Goal: Task Accomplishment & Management: Manage account settings

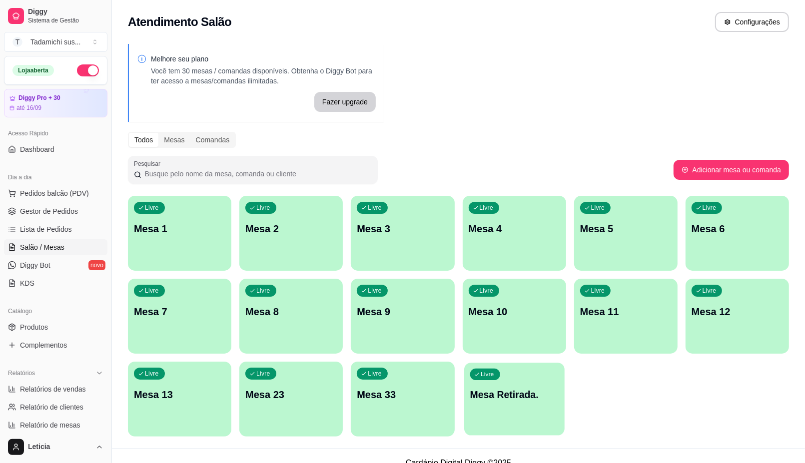
click at [529, 405] on div "Livre Mesa Retirada." at bounding box center [514, 393] width 100 height 61
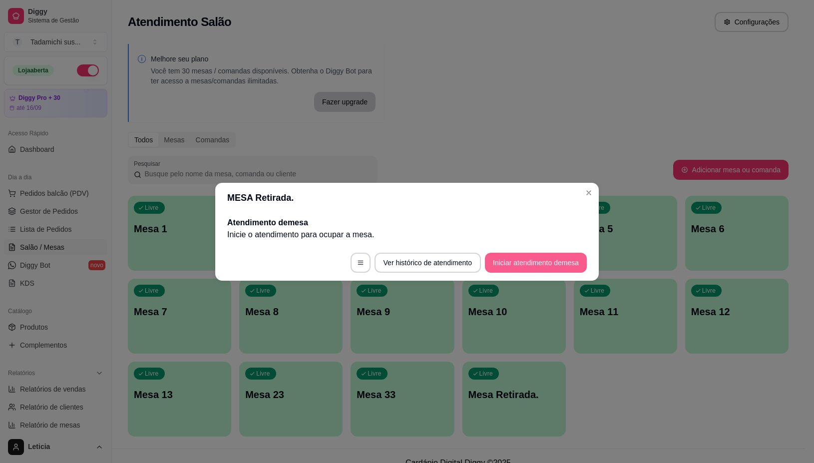
click at [547, 268] on button "Iniciar atendimento de mesa" at bounding box center [536, 263] width 102 height 20
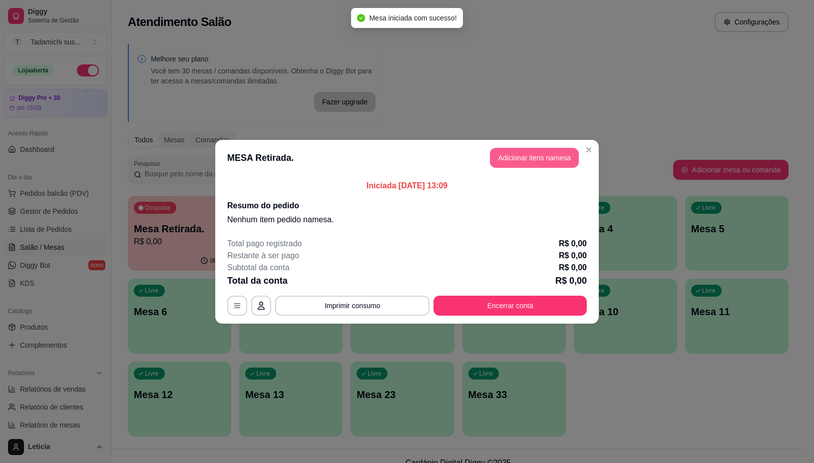
click at [553, 161] on button "Adicionar itens na mesa" at bounding box center [534, 158] width 89 height 20
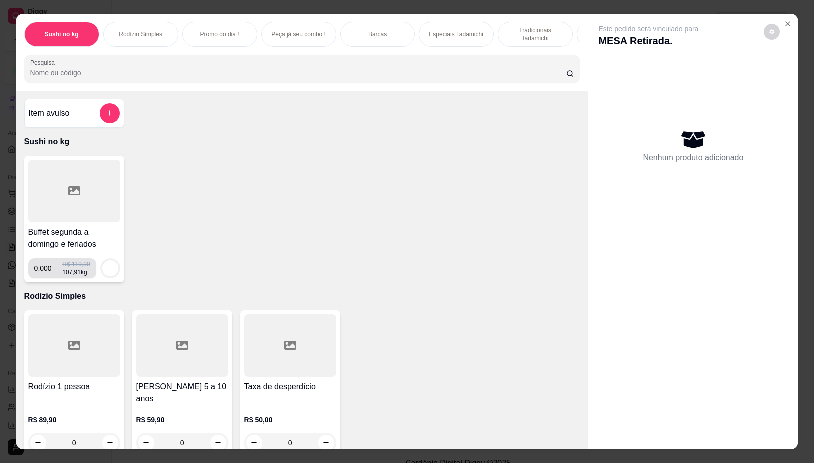
click at [46, 271] on input "0.000" at bounding box center [48, 268] width 28 height 20
type input "0.324"
click at [109, 272] on button "increase-product-quantity" at bounding box center [110, 268] width 16 height 16
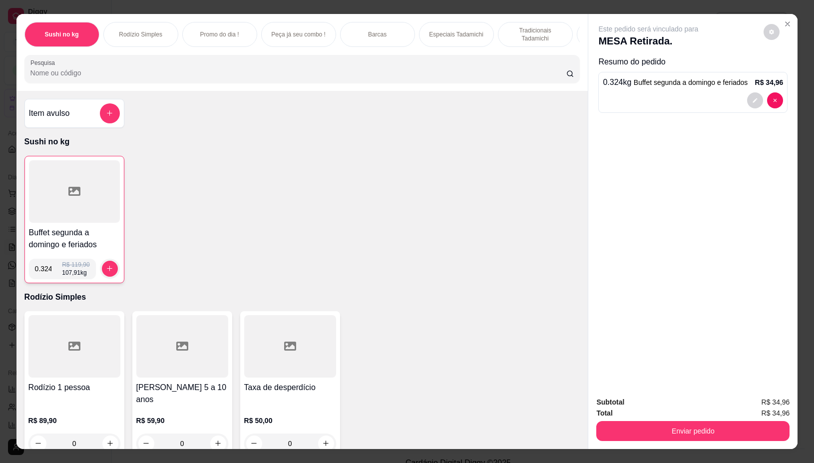
click at [53, 165] on div "Buffet segunda a domingo e feriados 0.324 R$ 119,90 107,91 kg" at bounding box center [74, 219] width 100 height 127
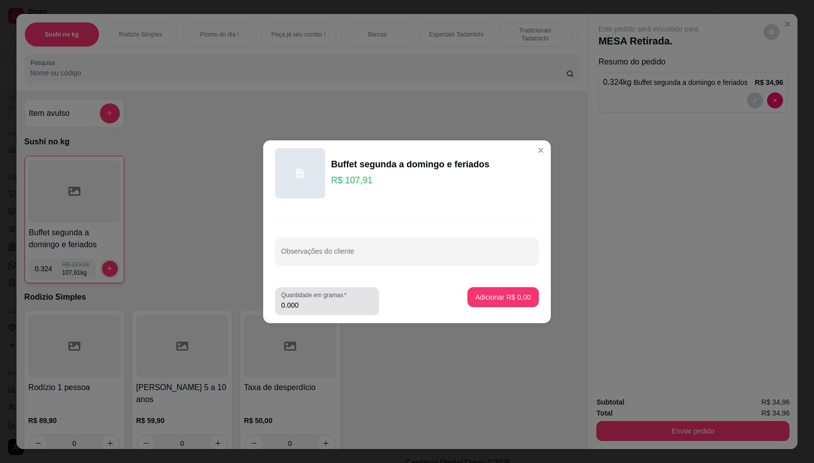
click at [310, 308] on input "0.000" at bounding box center [327, 305] width 92 height 10
type input "0.142"
click at [497, 303] on button "Adicionar R$ 15,32" at bounding box center [501, 296] width 73 height 19
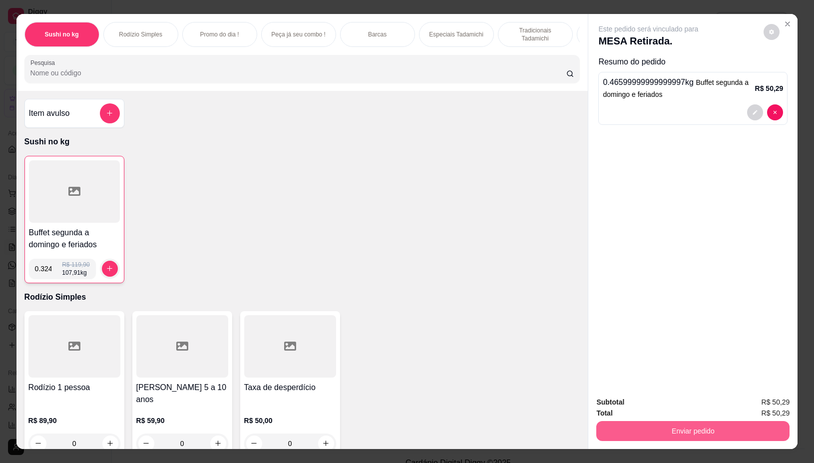
click at [680, 434] on button "Enviar pedido" at bounding box center [693, 431] width 193 height 20
click at [659, 398] on button "Não registrar e enviar pedido" at bounding box center [659, 402] width 104 height 19
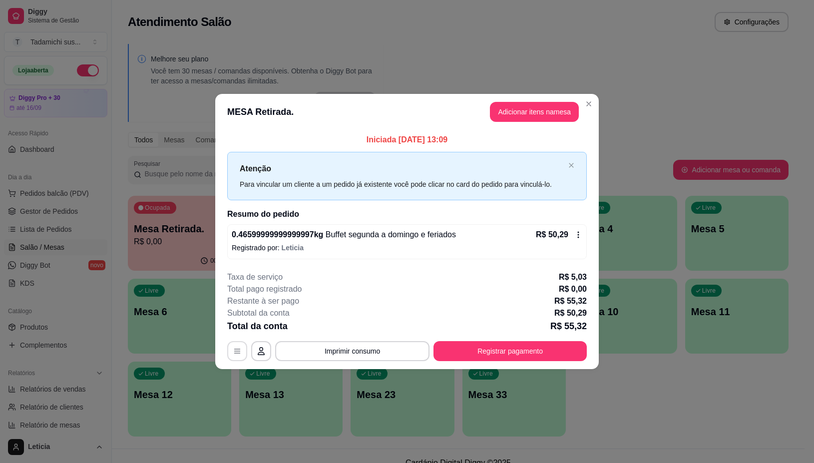
click at [235, 357] on button "button" at bounding box center [237, 351] width 20 height 20
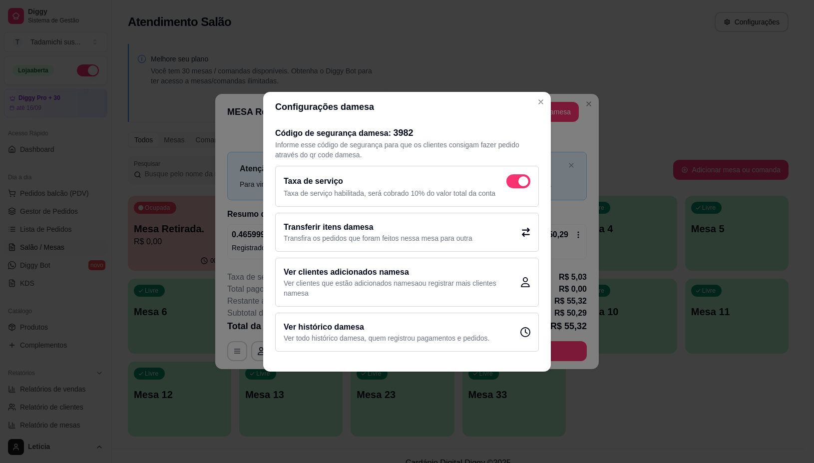
click at [505, 173] on div "Taxa de serviço Taxa de serviço habilitada, será cobrado 10% do valor total da …" at bounding box center [407, 186] width 264 height 41
checkbox input "false"
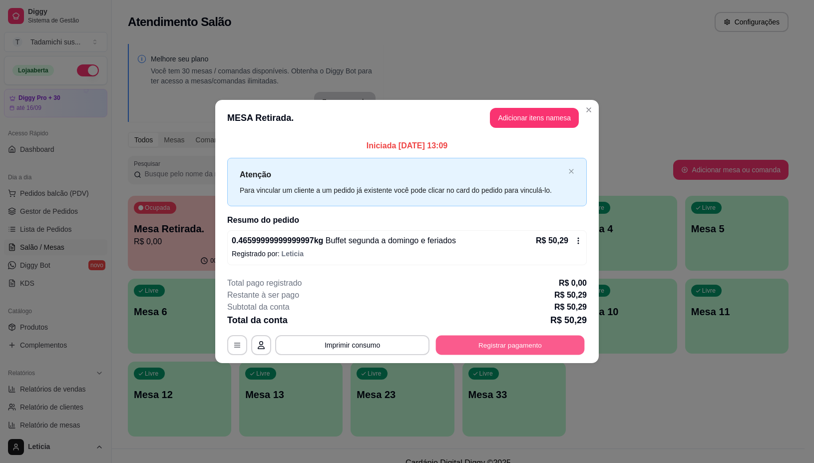
click at [529, 341] on button "Registrar pagamento" at bounding box center [510, 345] width 149 height 19
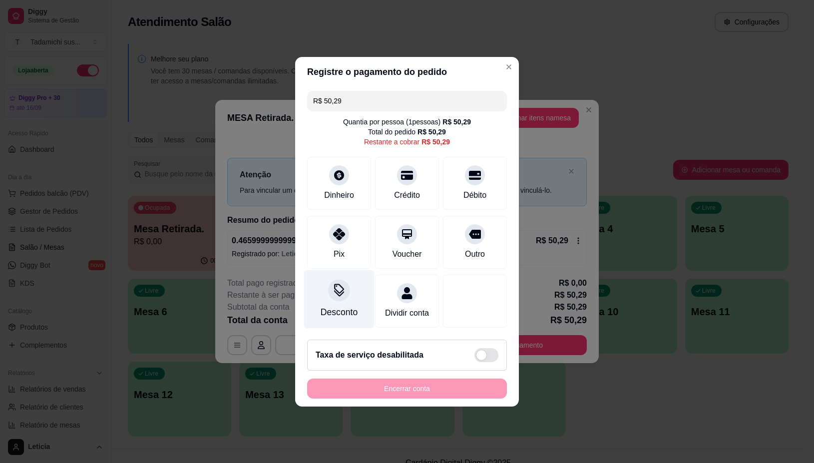
click at [351, 286] on div "Desconto" at bounding box center [339, 299] width 70 height 58
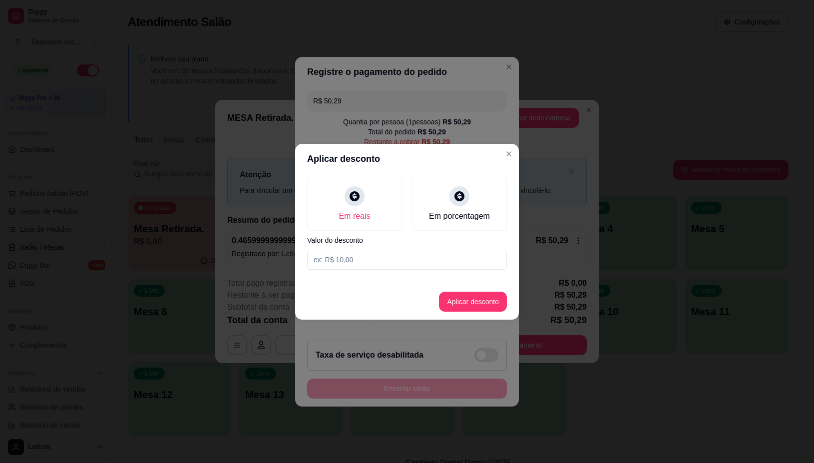
click at [381, 265] on input at bounding box center [407, 260] width 200 height 20
type input "0,29"
click at [465, 300] on button "Aplicar desconto" at bounding box center [473, 302] width 68 height 20
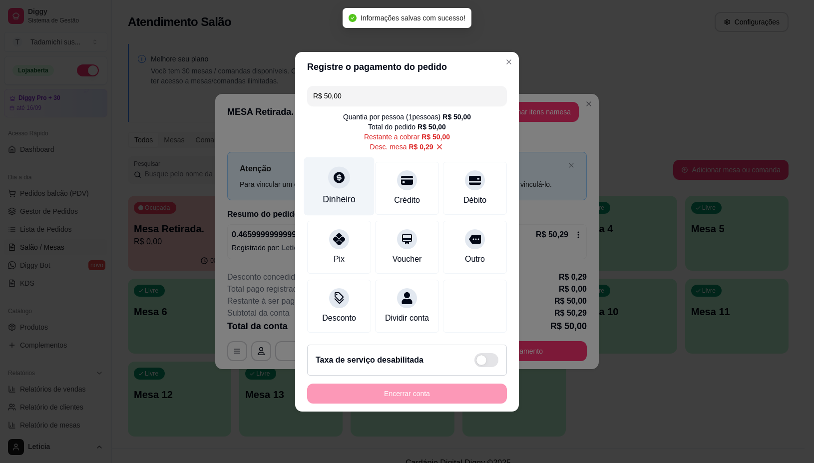
click at [338, 179] on div at bounding box center [339, 177] width 22 height 22
type input "R$ 0,00"
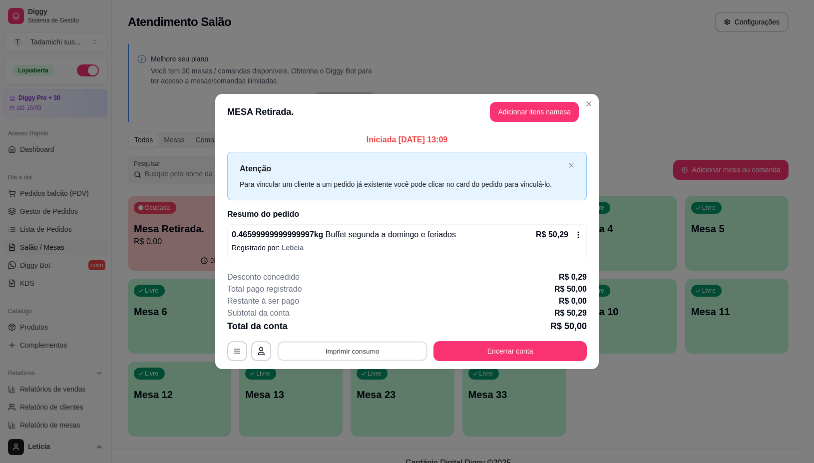
click at [388, 355] on button "Imprimir consumo" at bounding box center [353, 351] width 150 height 19
click at [370, 310] on button "IMPRESSORA" at bounding box center [355, 308] width 74 height 15
click at [475, 348] on button "Encerrar conta" at bounding box center [510, 351] width 149 height 19
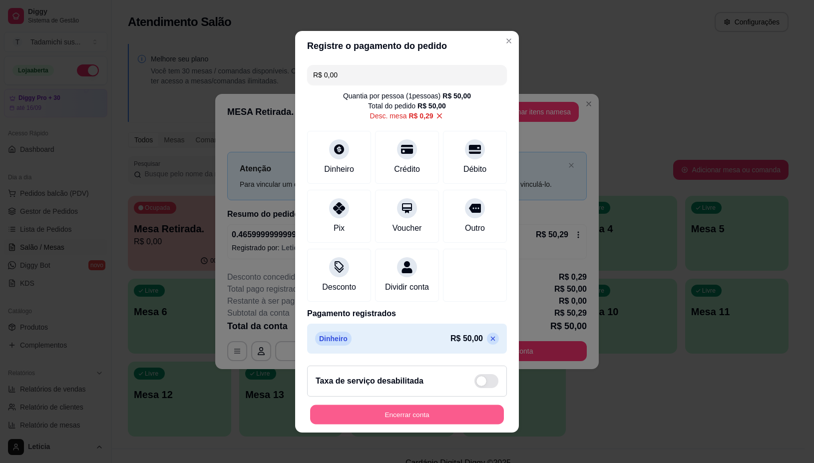
click at [431, 424] on button "Encerrar conta" at bounding box center [407, 414] width 194 height 19
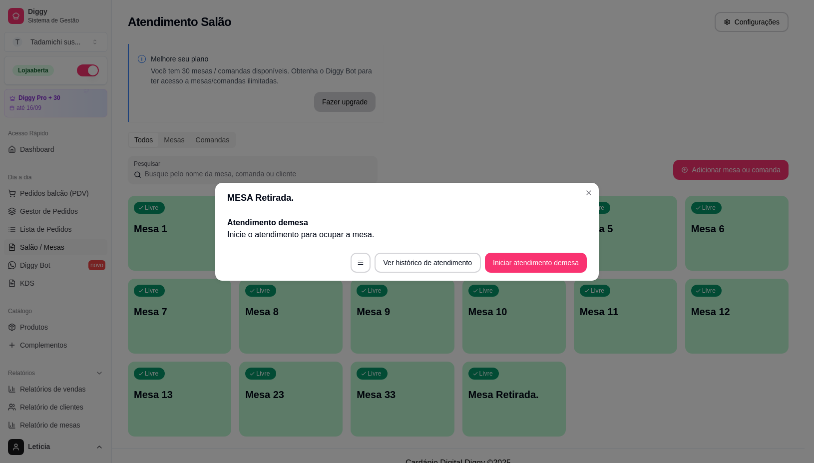
click at [580, 193] on header "MESA Retirada." at bounding box center [407, 198] width 384 height 30
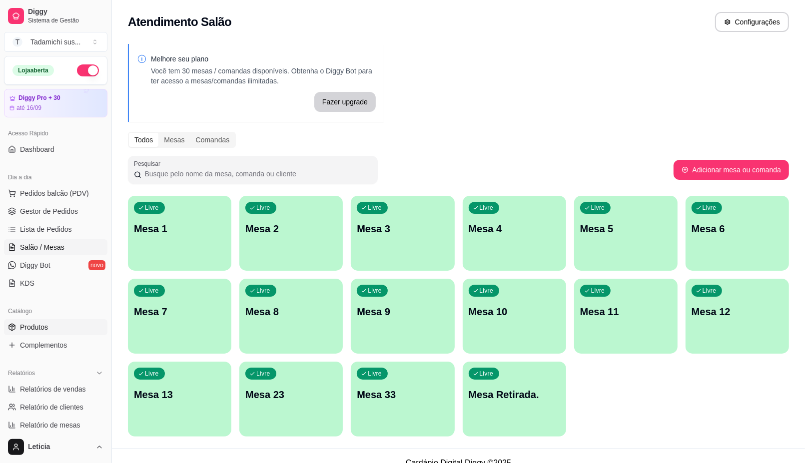
click at [64, 330] on link "Produtos" at bounding box center [55, 327] width 103 height 16
click at [59, 325] on link "Produtos" at bounding box center [55, 327] width 103 height 16
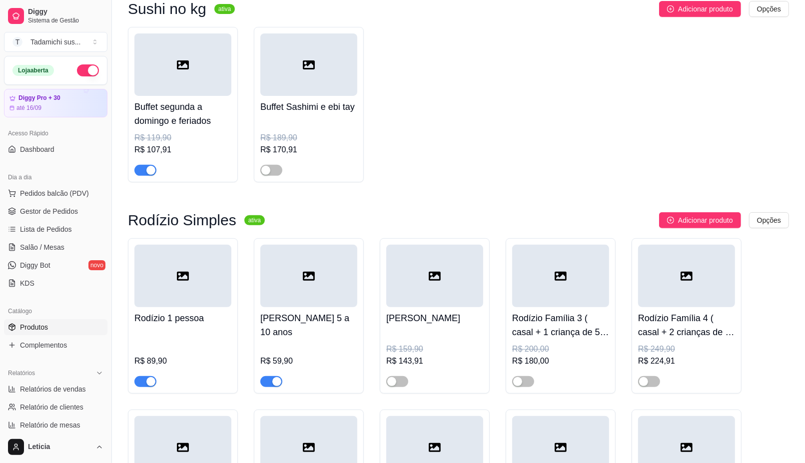
scroll to position [312, 0]
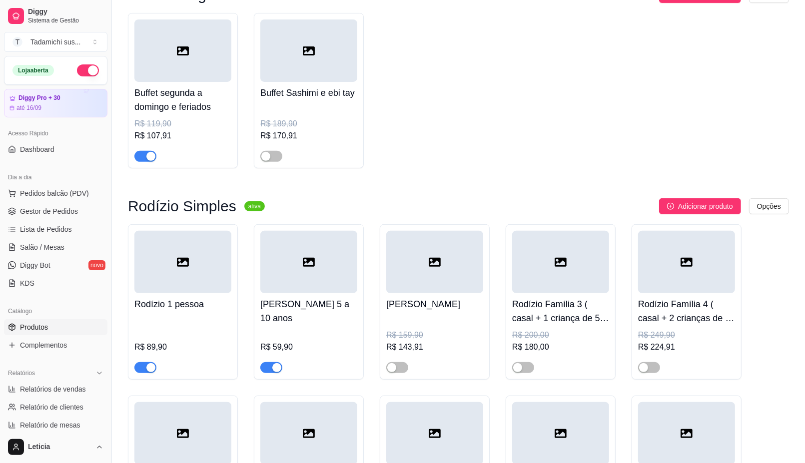
click at [424, 343] on div "R$ 143,91" at bounding box center [434, 347] width 97 height 12
click at [401, 370] on span "button" at bounding box center [397, 367] width 22 height 11
drag, startPoint x: 429, startPoint y: 344, endPoint x: 434, endPoint y: 343, distance: 5.1
click at [434, 343] on div "R$ 159,90 R$ 143,91" at bounding box center [434, 341] width 97 height 24
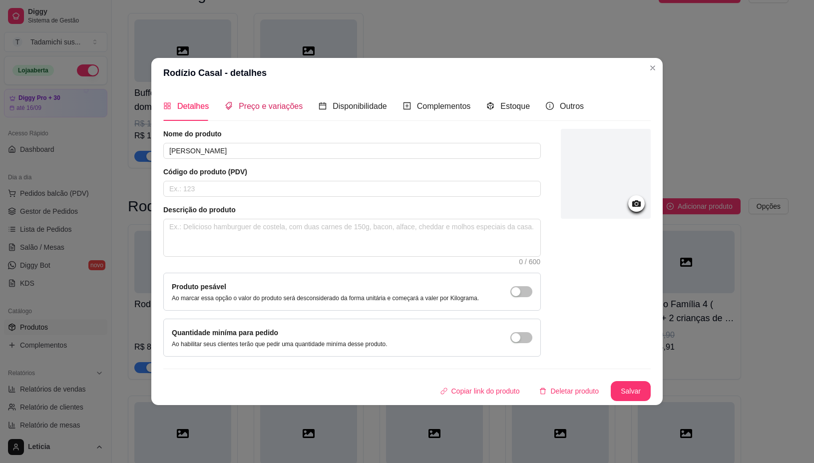
click at [288, 110] on span "Preço e variações" at bounding box center [271, 106] width 64 height 8
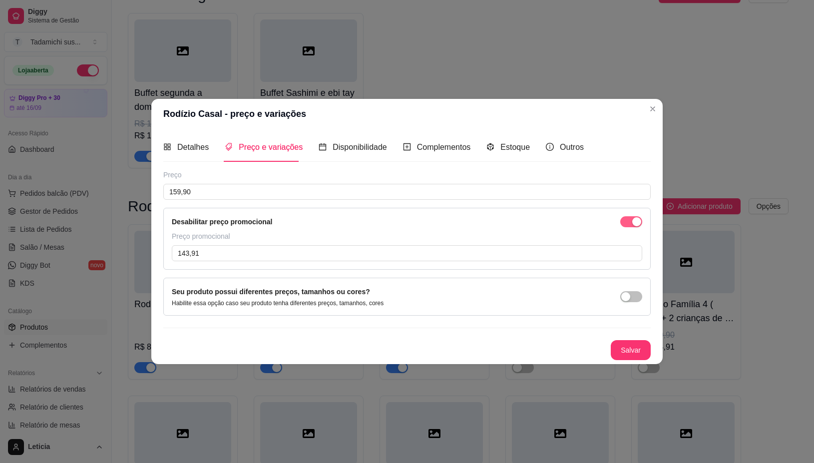
click at [628, 221] on span "button" at bounding box center [631, 221] width 22 height 11
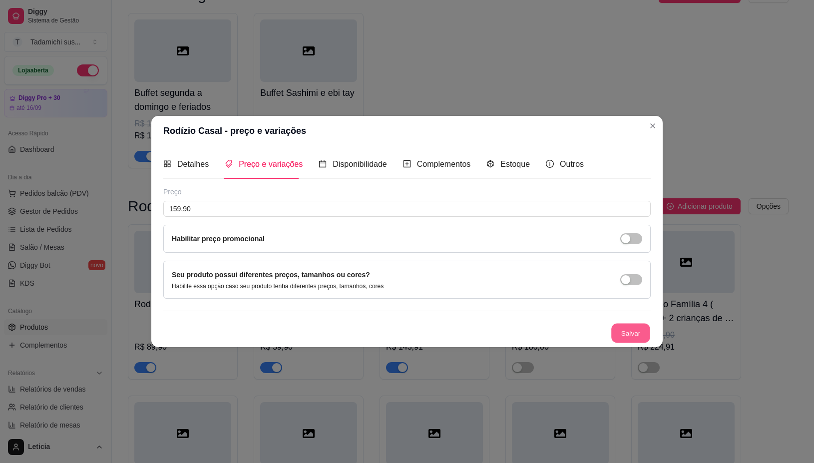
click at [629, 323] on button "Salvar" at bounding box center [630, 332] width 39 height 19
click at [633, 335] on button "Salvar" at bounding box center [631, 333] width 40 height 20
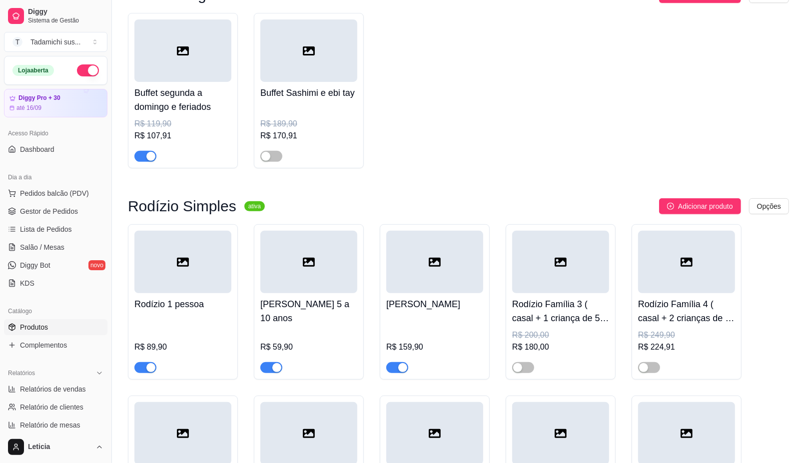
click at [578, 359] on div at bounding box center [560, 363] width 97 height 20
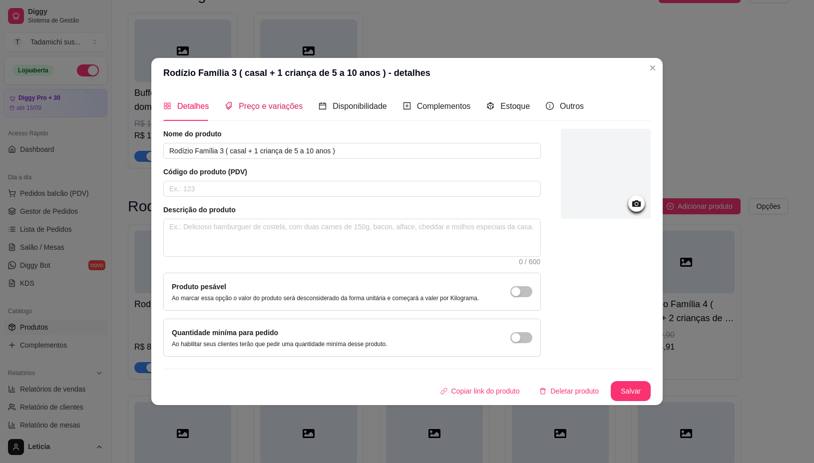
click at [257, 110] on span "Preço e variações" at bounding box center [271, 106] width 64 height 8
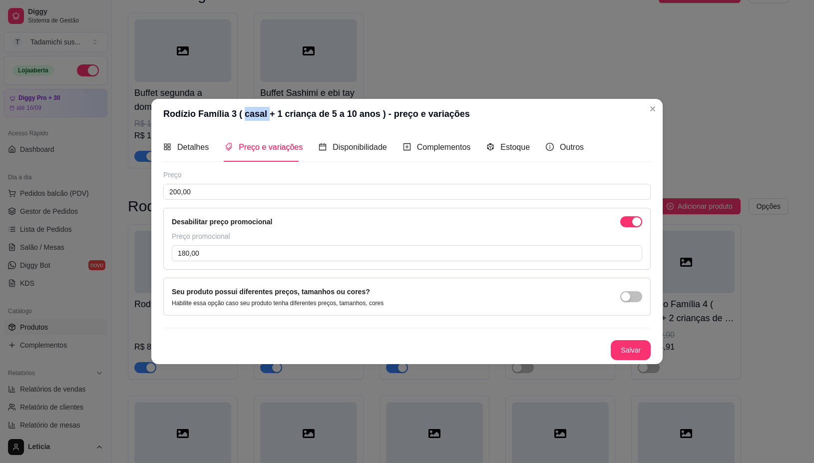
click at [257, 110] on header "Rodízio Família 3 ( casal + 1 criança de 5 a 10 anos ) - preço e variações" at bounding box center [407, 114] width 512 height 30
click at [628, 219] on span "button" at bounding box center [631, 221] width 22 height 11
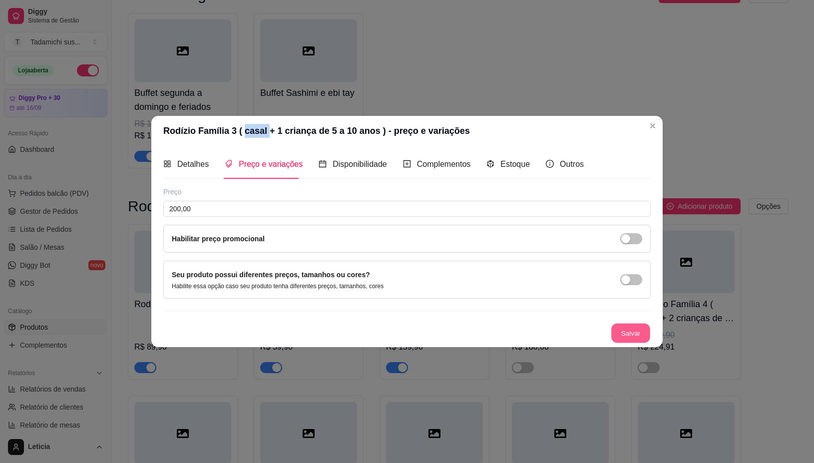
click at [633, 333] on button "Salvar" at bounding box center [630, 332] width 39 height 19
click at [637, 331] on button "Salvar" at bounding box center [630, 332] width 39 height 19
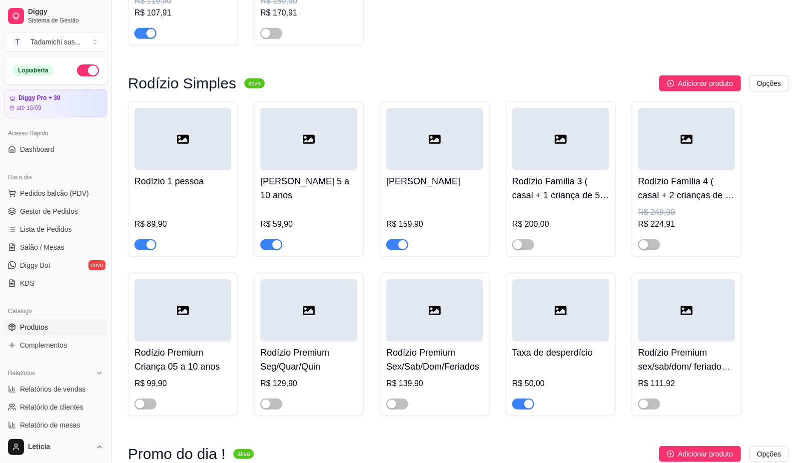
scroll to position [437, 0]
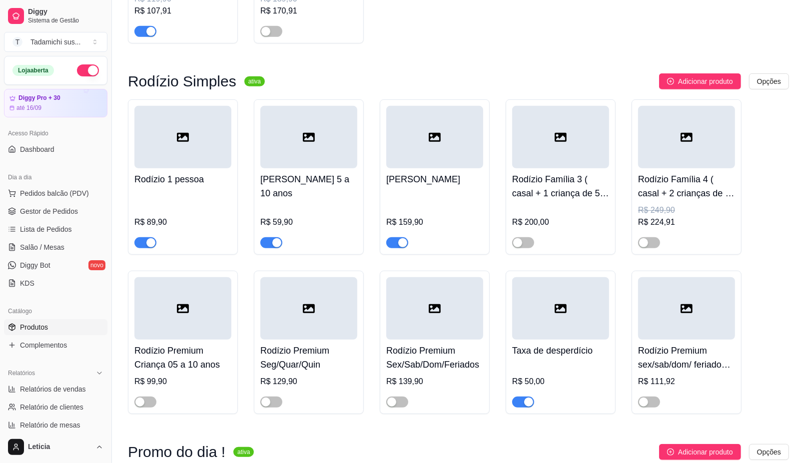
click at [687, 226] on div "R$ 224,91" at bounding box center [686, 222] width 97 height 12
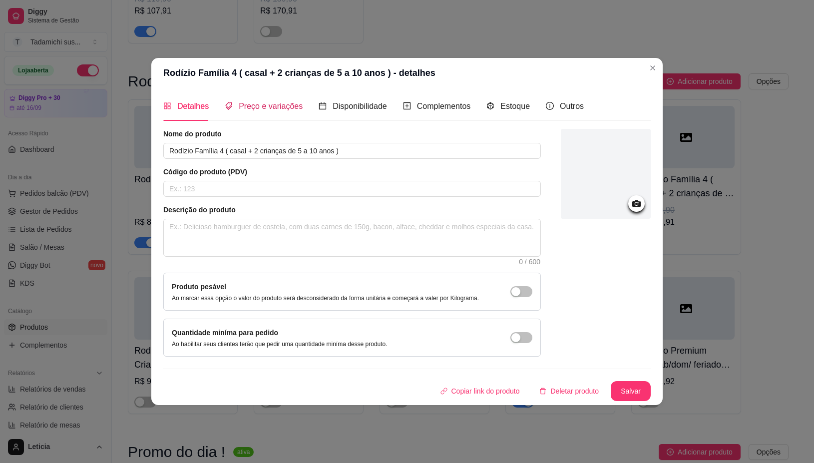
click at [269, 107] on span "Preço e variações" at bounding box center [271, 106] width 64 height 8
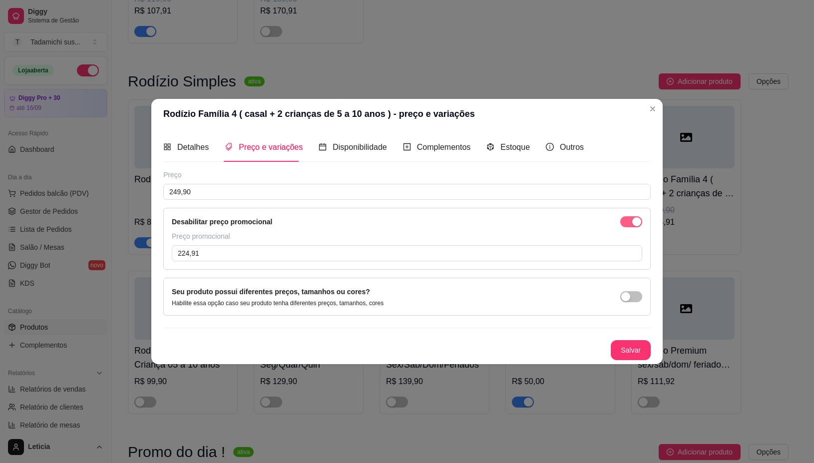
click at [620, 221] on span "button" at bounding box center [631, 221] width 22 height 11
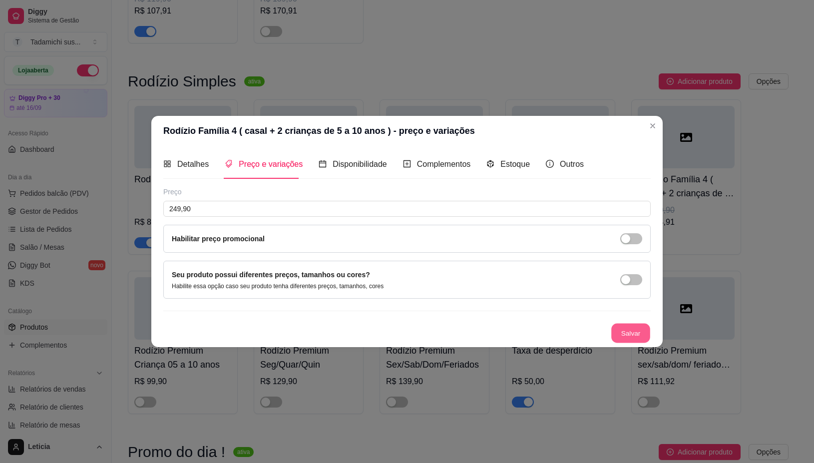
click at [626, 336] on button "Salvar" at bounding box center [630, 332] width 39 height 19
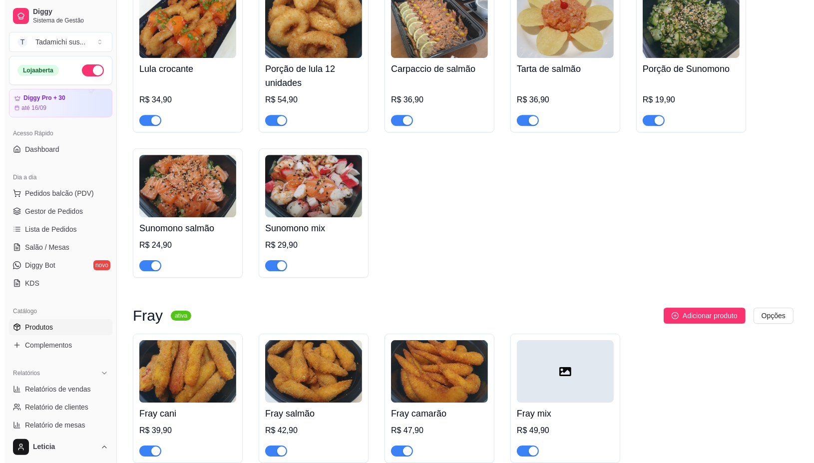
scroll to position [16419, 0]
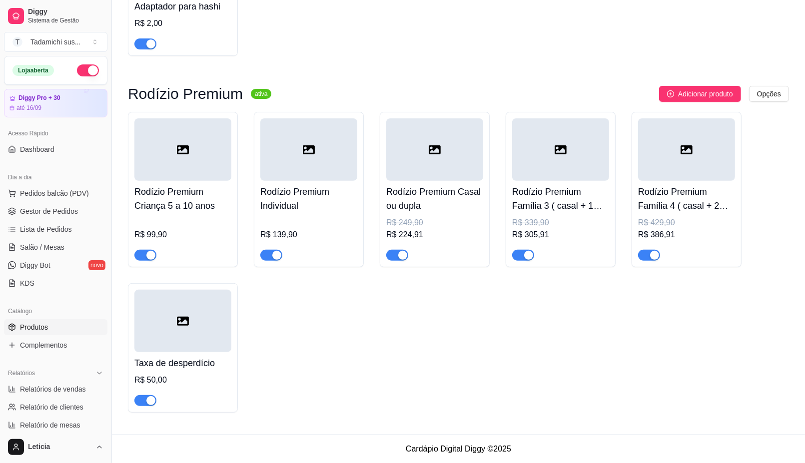
click at [427, 234] on div "R$ 224,91" at bounding box center [434, 235] width 97 height 12
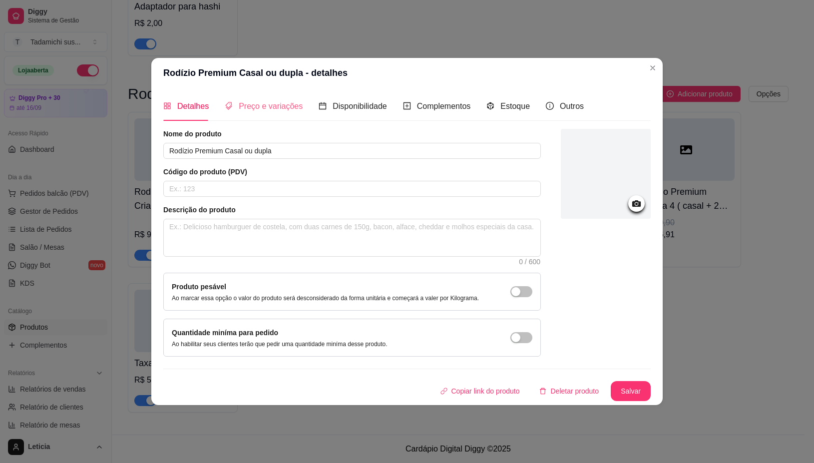
click at [255, 98] on div "Preço e variações" at bounding box center [264, 106] width 78 height 28
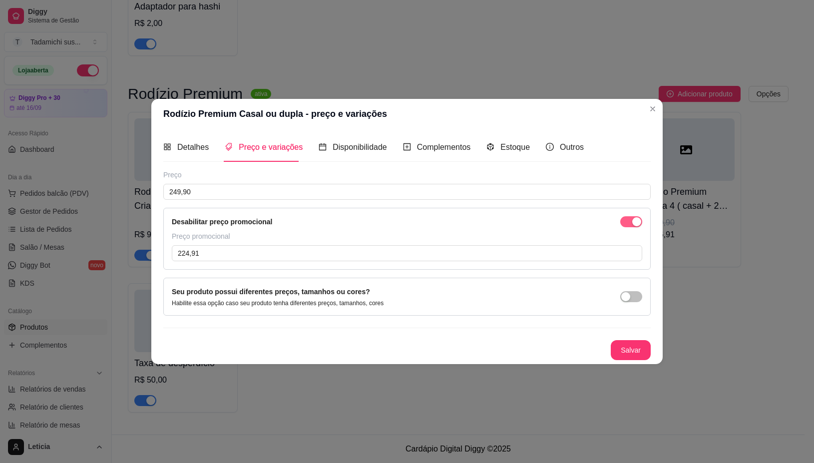
click at [630, 223] on button "button" at bounding box center [631, 221] width 22 height 11
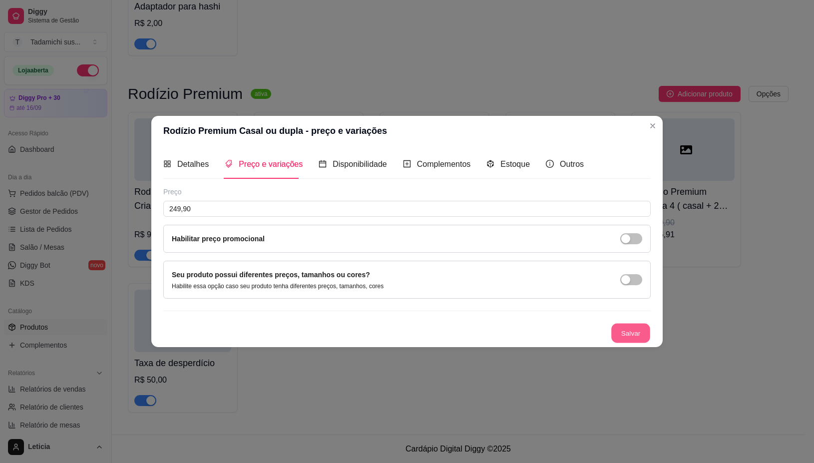
click at [626, 333] on button "Salvar" at bounding box center [630, 332] width 39 height 19
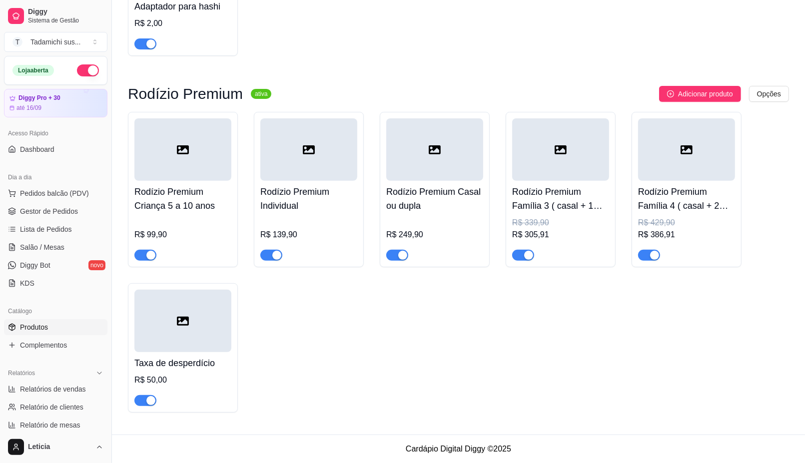
click at [543, 226] on div "R$ 339,90" at bounding box center [560, 223] width 97 height 12
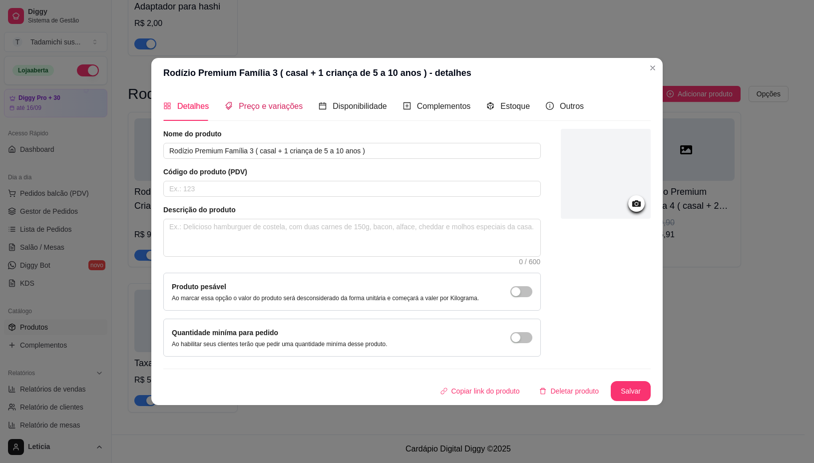
click at [268, 107] on span "Preço e variações" at bounding box center [271, 106] width 64 height 8
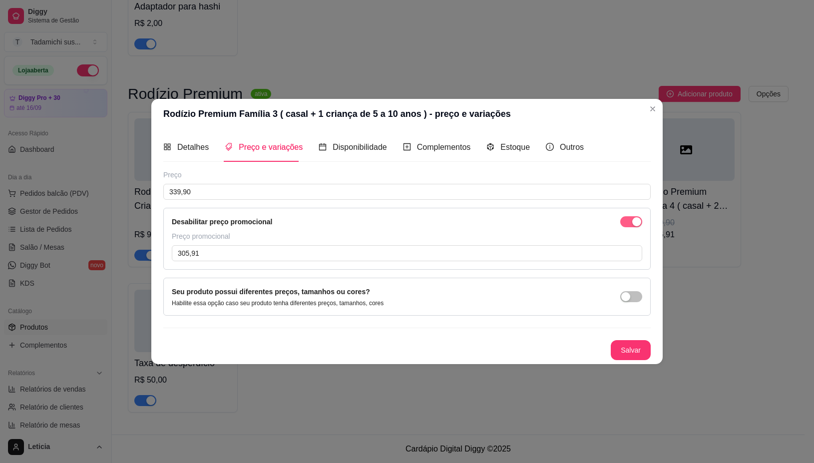
click at [626, 223] on span "button" at bounding box center [631, 221] width 22 height 11
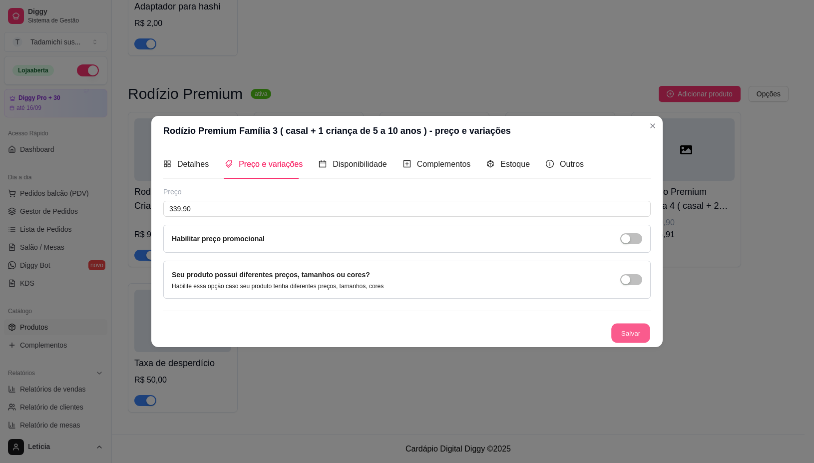
click at [641, 328] on button "Salvar" at bounding box center [630, 332] width 39 height 19
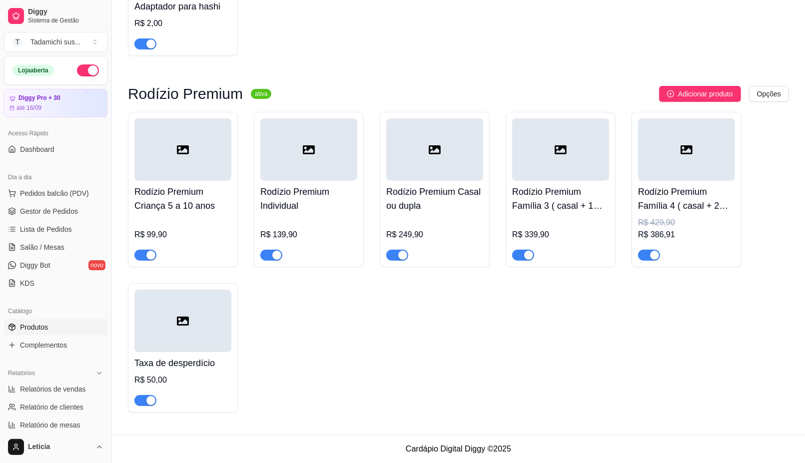
click at [699, 206] on h4 "Rodízio Premium Família 4 ( casal + 2 crianças de 5 a 10 anos )" at bounding box center [686, 199] width 97 height 28
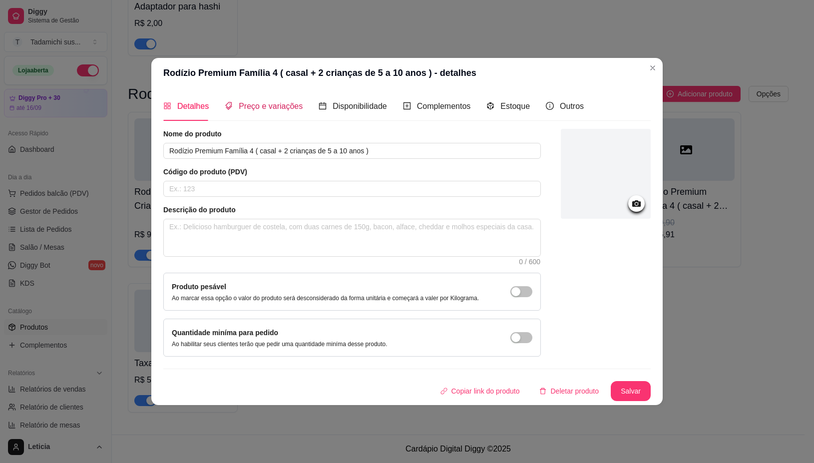
click at [255, 110] on span "Preço e variações" at bounding box center [271, 106] width 64 height 8
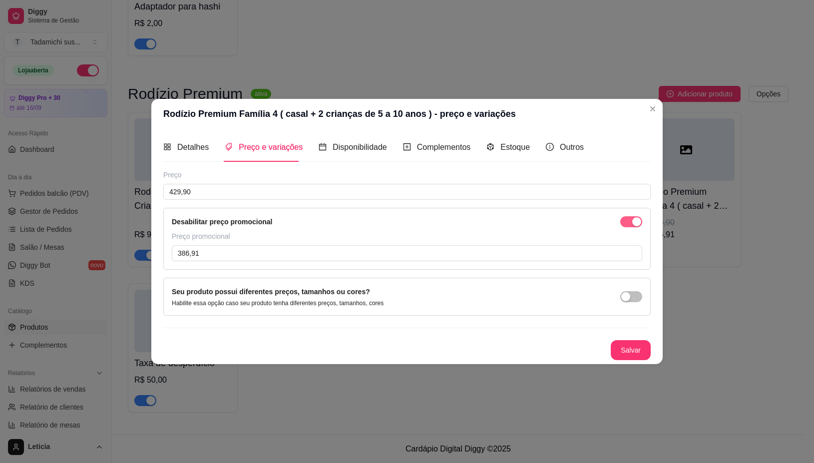
click at [637, 222] on div "button" at bounding box center [636, 221] width 9 height 9
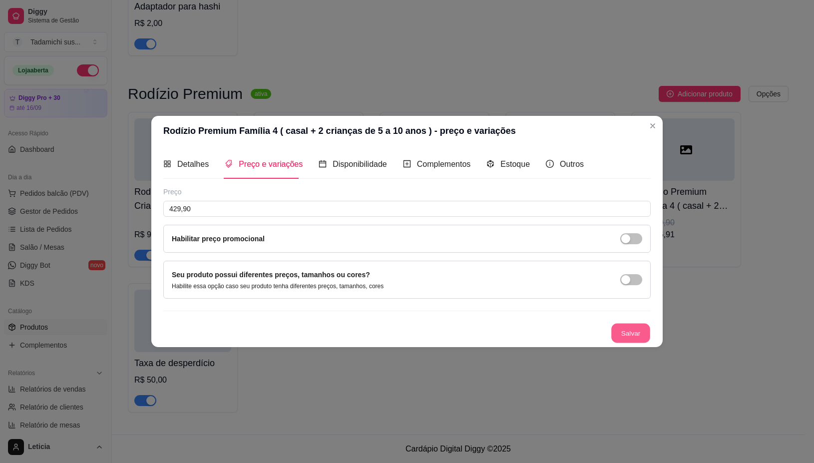
click at [649, 330] on button "Salvar" at bounding box center [630, 332] width 39 height 19
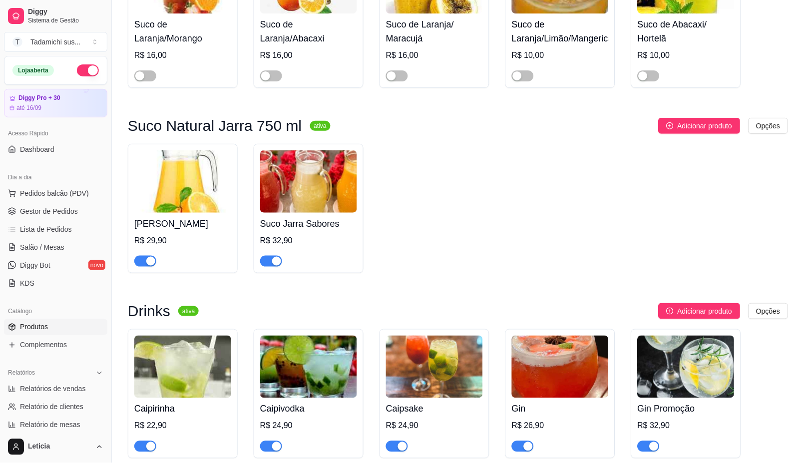
scroll to position [11911, 0]
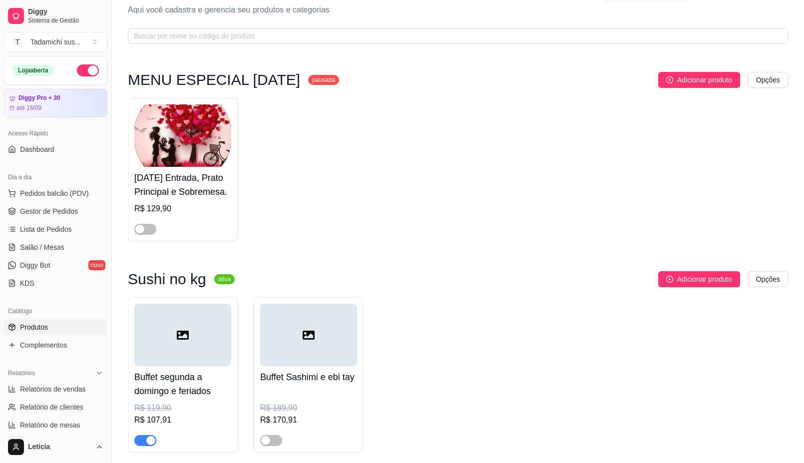
scroll to position [0, 0]
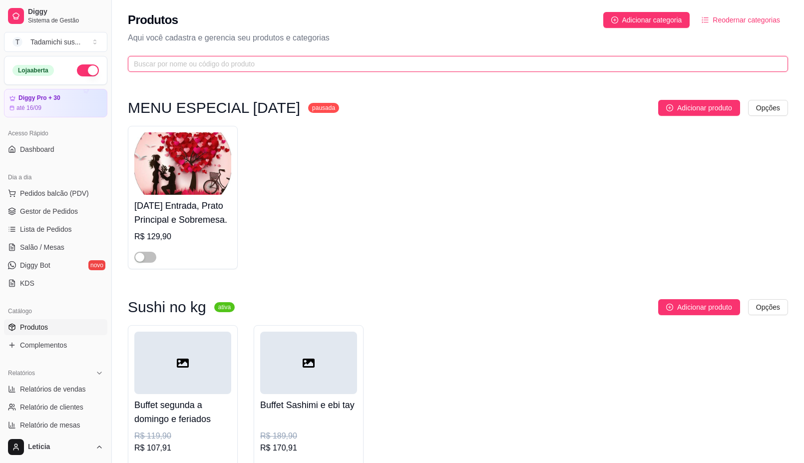
click at [365, 58] on input "text" at bounding box center [454, 63] width 640 height 11
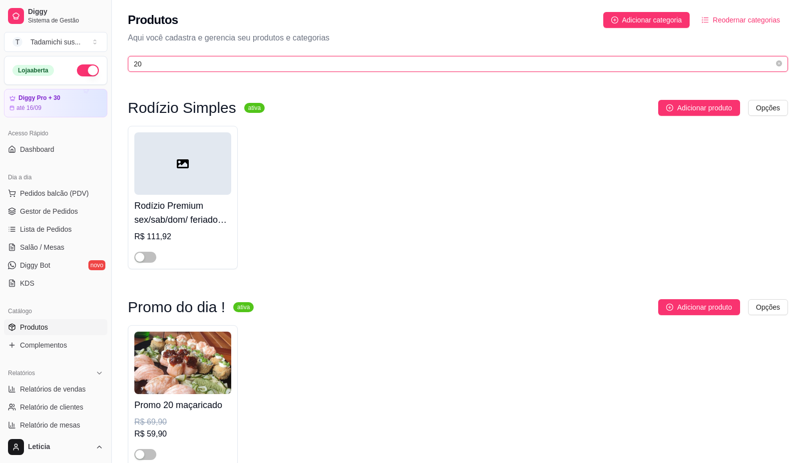
click at [166, 58] on input "20" at bounding box center [454, 63] width 640 height 11
type input "2"
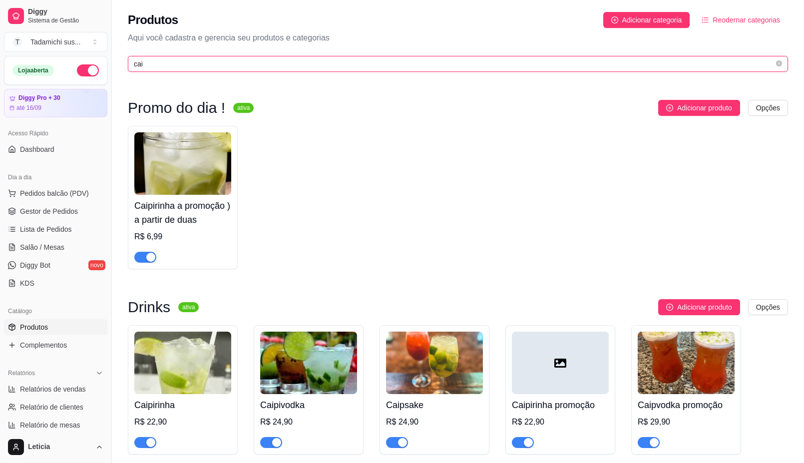
type input "cai"
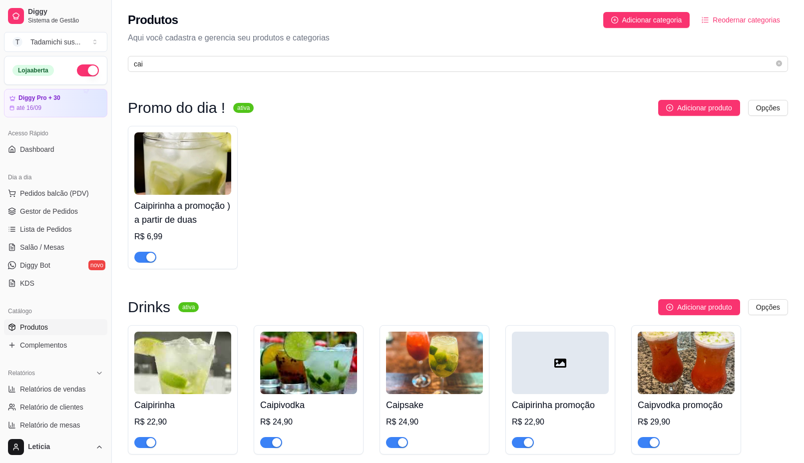
click at [133, 255] on div "Caipirinha a promoção ) a partir de duas R$ 6,99" at bounding box center [183, 197] width 110 height 143
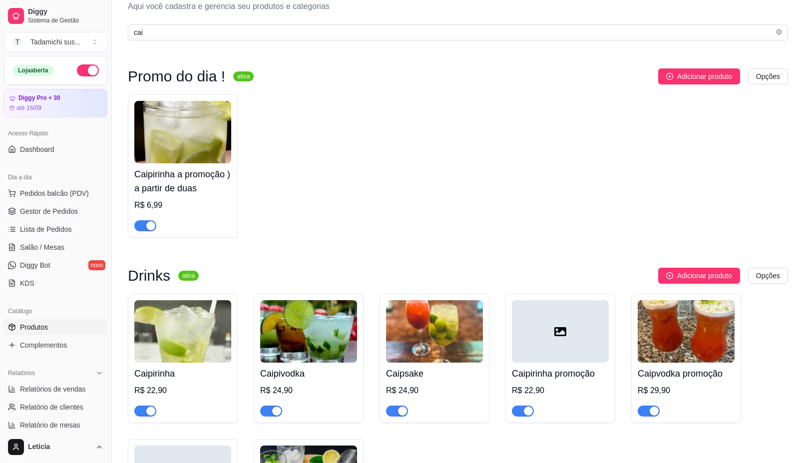
scroll to position [62, 0]
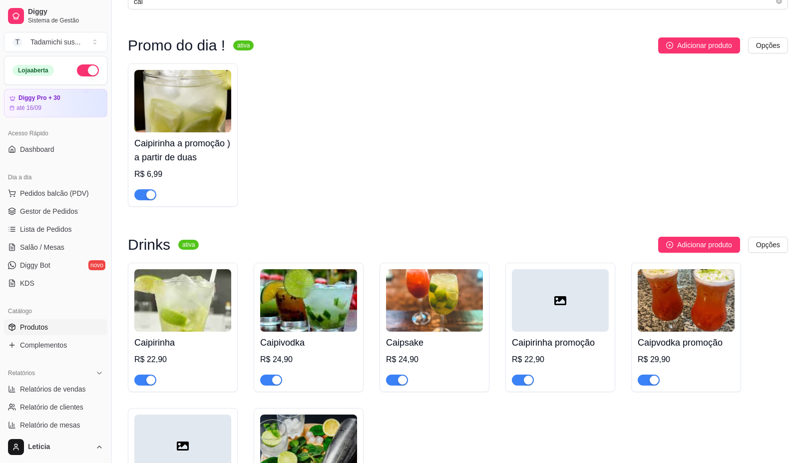
click at [146, 188] on div at bounding box center [145, 194] width 22 height 12
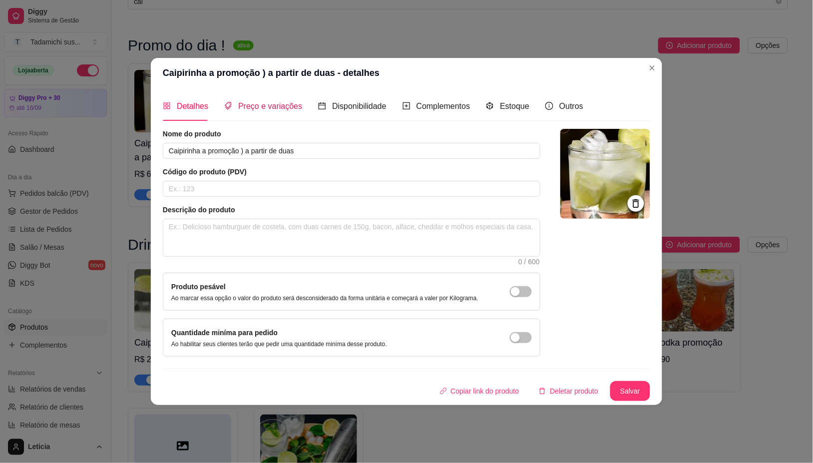
click at [275, 105] on span "Preço e variações" at bounding box center [270, 106] width 64 height 8
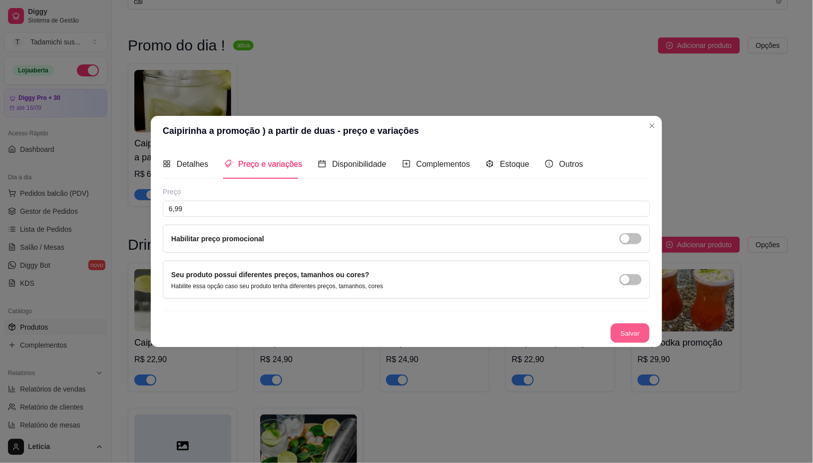
click at [626, 331] on button "Salvar" at bounding box center [630, 332] width 39 height 19
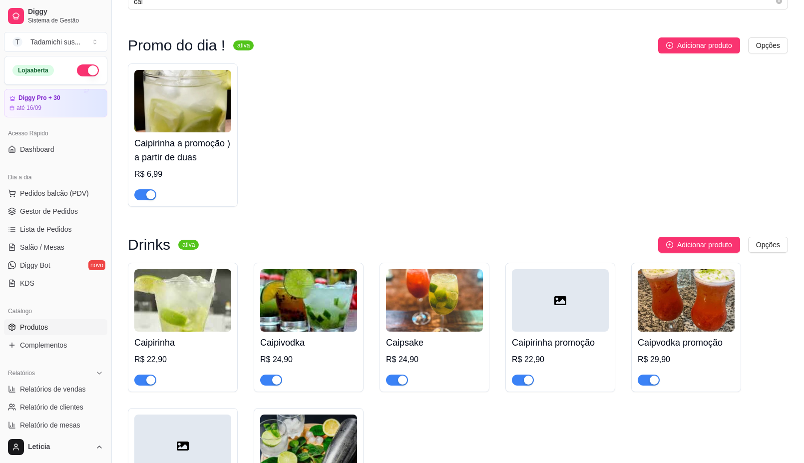
click at [150, 195] on div "button" at bounding box center [150, 194] width 9 height 9
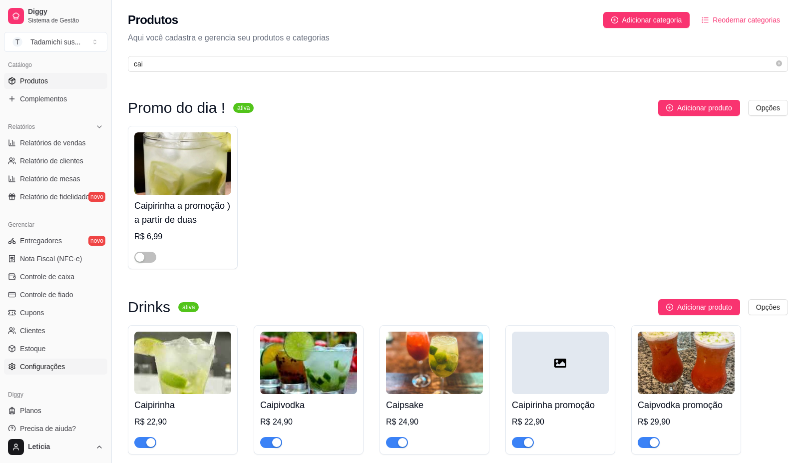
scroll to position [250, 0]
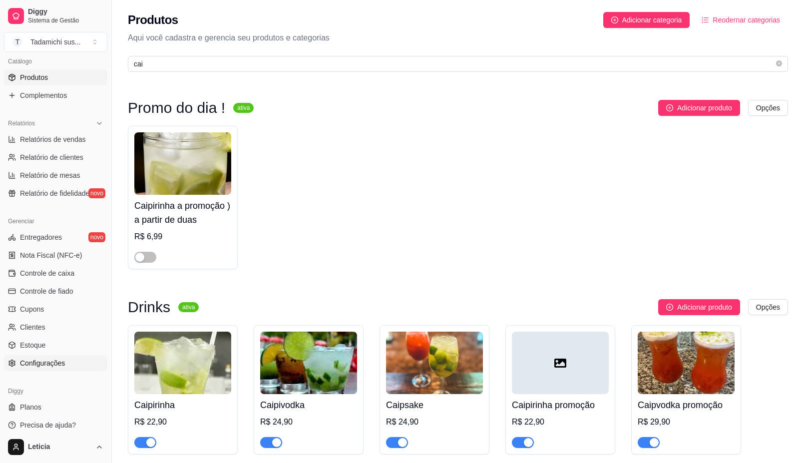
click at [26, 361] on span "Configurações" at bounding box center [42, 363] width 45 height 10
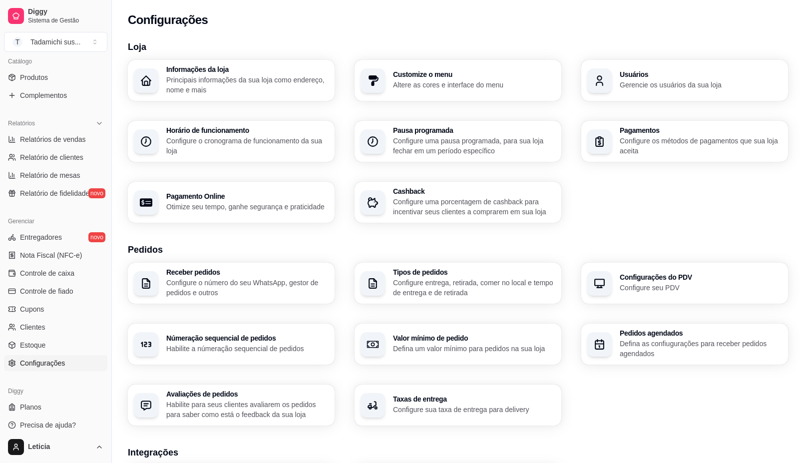
click at [647, 88] on p "Gerencie os usuários da sua loja" at bounding box center [701, 85] width 162 height 10
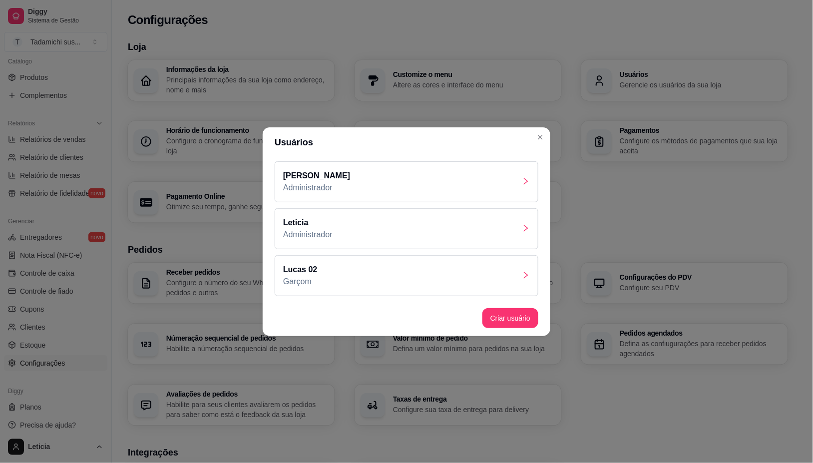
click at [314, 228] on p "Leticia" at bounding box center [307, 223] width 49 height 12
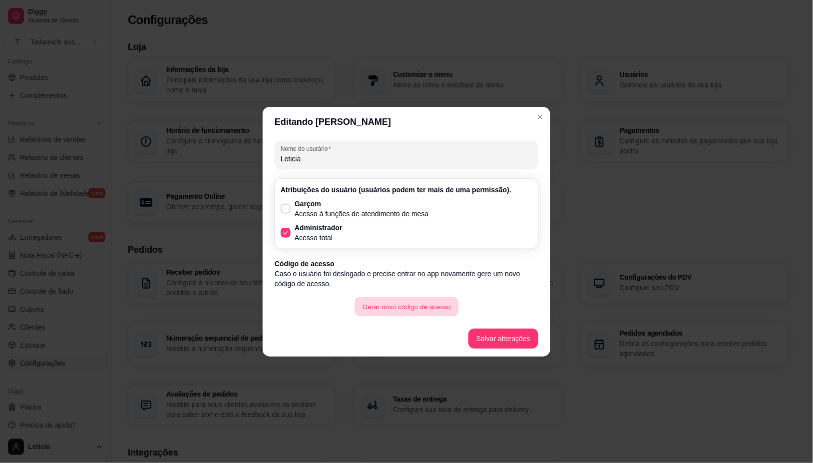
click at [390, 308] on button "Gerar novo código de acesso" at bounding box center [407, 306] width 104 height 19
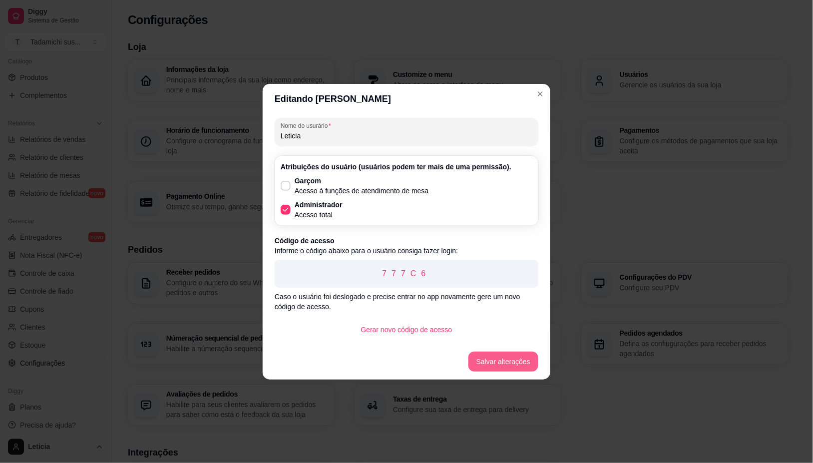
click at [498, 363] on button "Salvar alterações" at bounding box center [504, 362] width 70 height 20
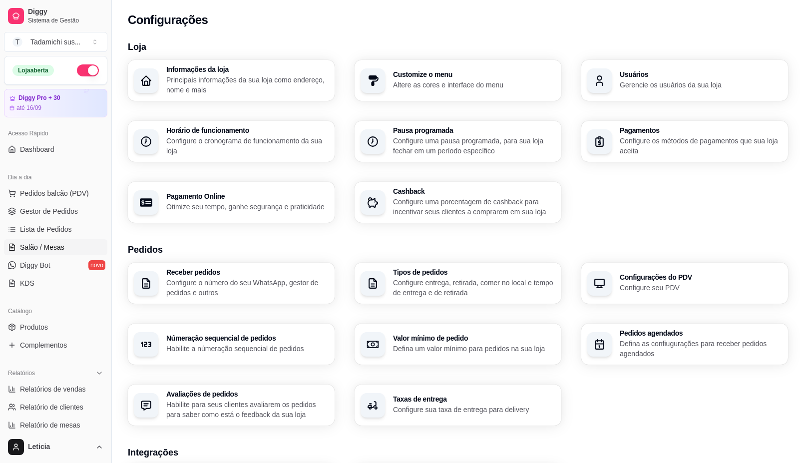
click at [54, 245] on span "Salão / Mesas" at bounding box center [42, 247] width 44 height 10
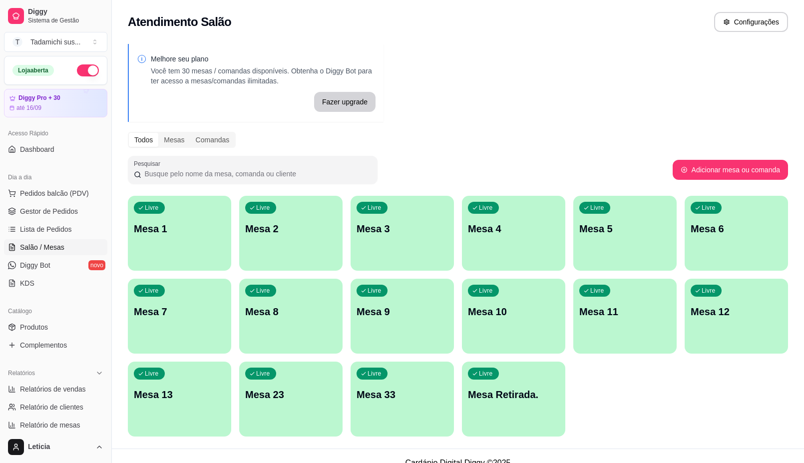
drag, startPoint x: 0, startPoint y: 145, endPoint x: 0, endPoint y: 228, distance: 82.9
drag, startPoint x: 0, startPoint y: 228, endPoint x: 627, endPoint y: 451, distance: 665.7
click at [638, 452] on footer "Cardápio Digital Diggy © 2025" at bounding box center [458, 463] width 692 height 28
